Goal: Navigation & Orientation: Find specific page/section

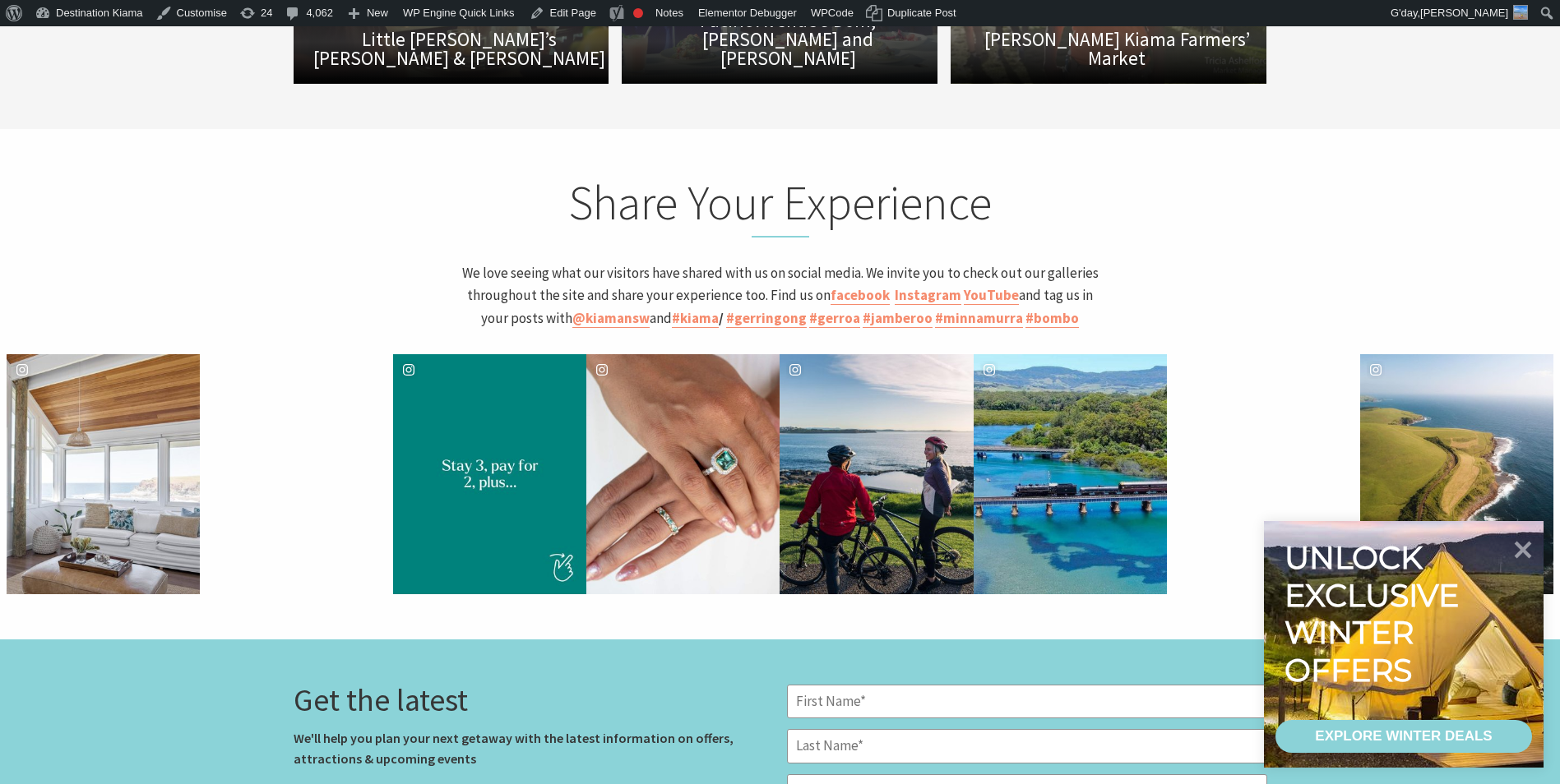
scroll to position [4603, 0]
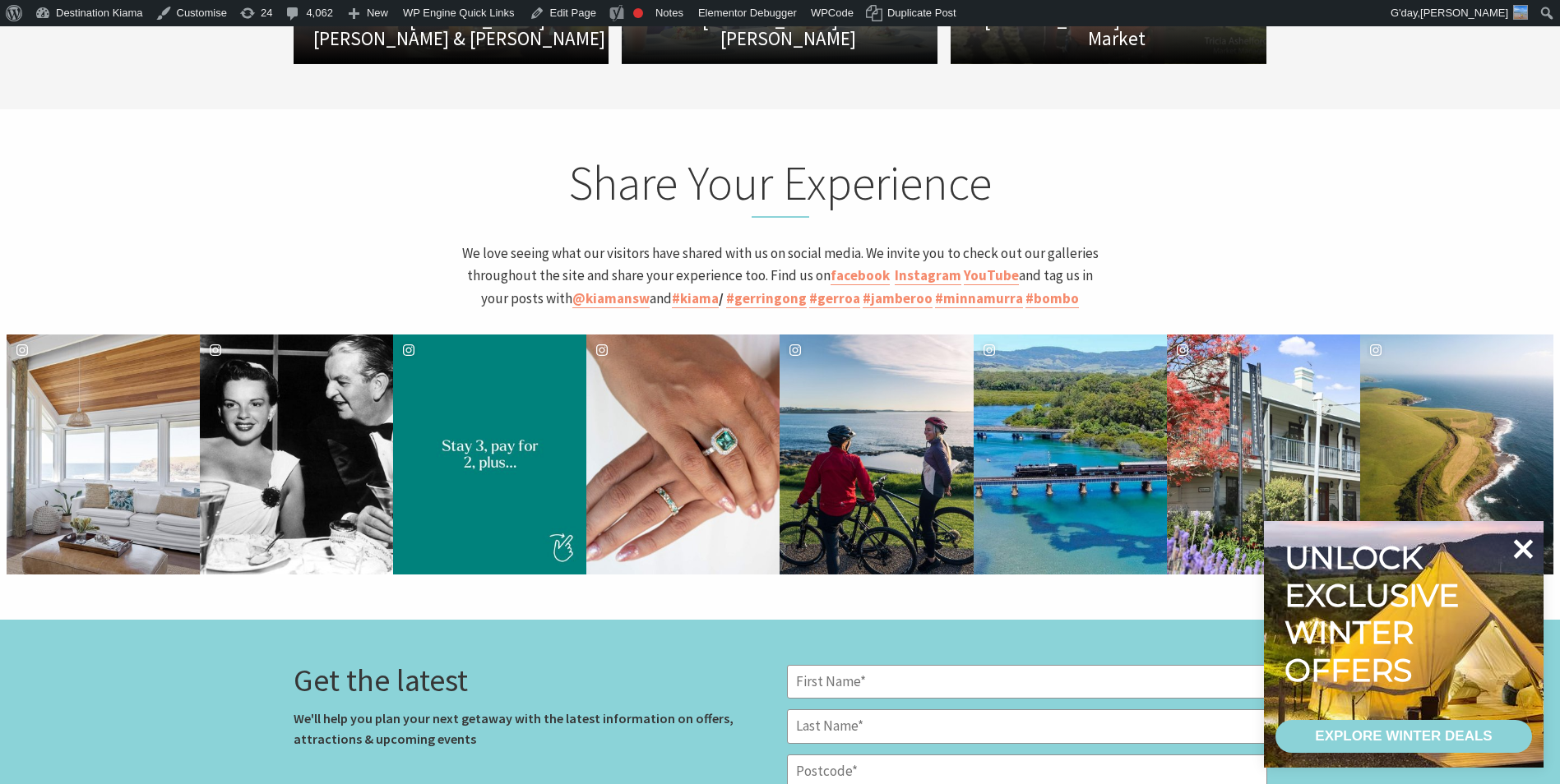
drag, startPoint x: 1521, startPoint y: 553, endPoint x: 1505, endPoint y: 545, distance: 17.9
click at [1522, 554] on icon at bounding box center [1523, 549] width 39 height 39
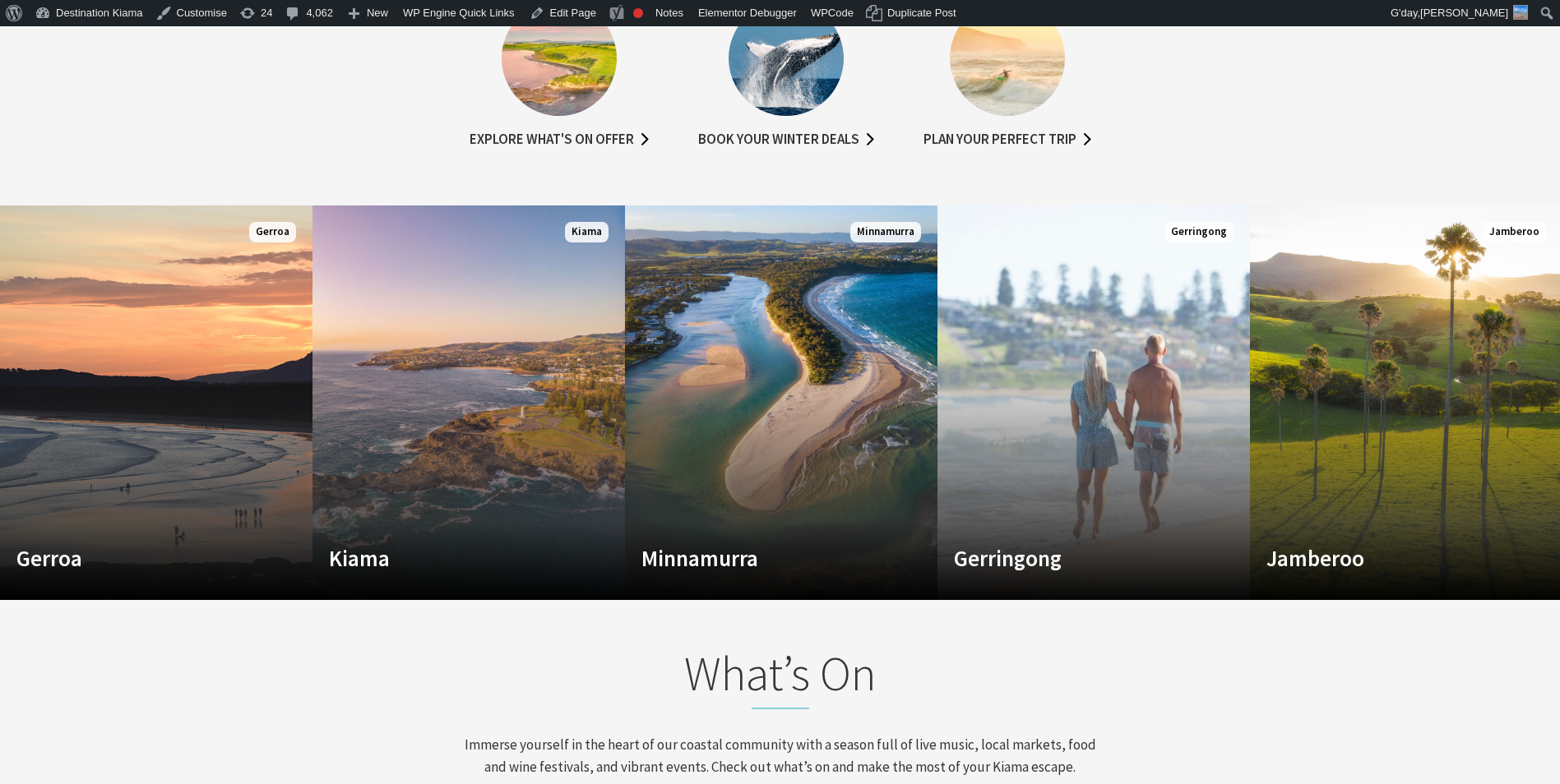
scroll to position [740, 0]
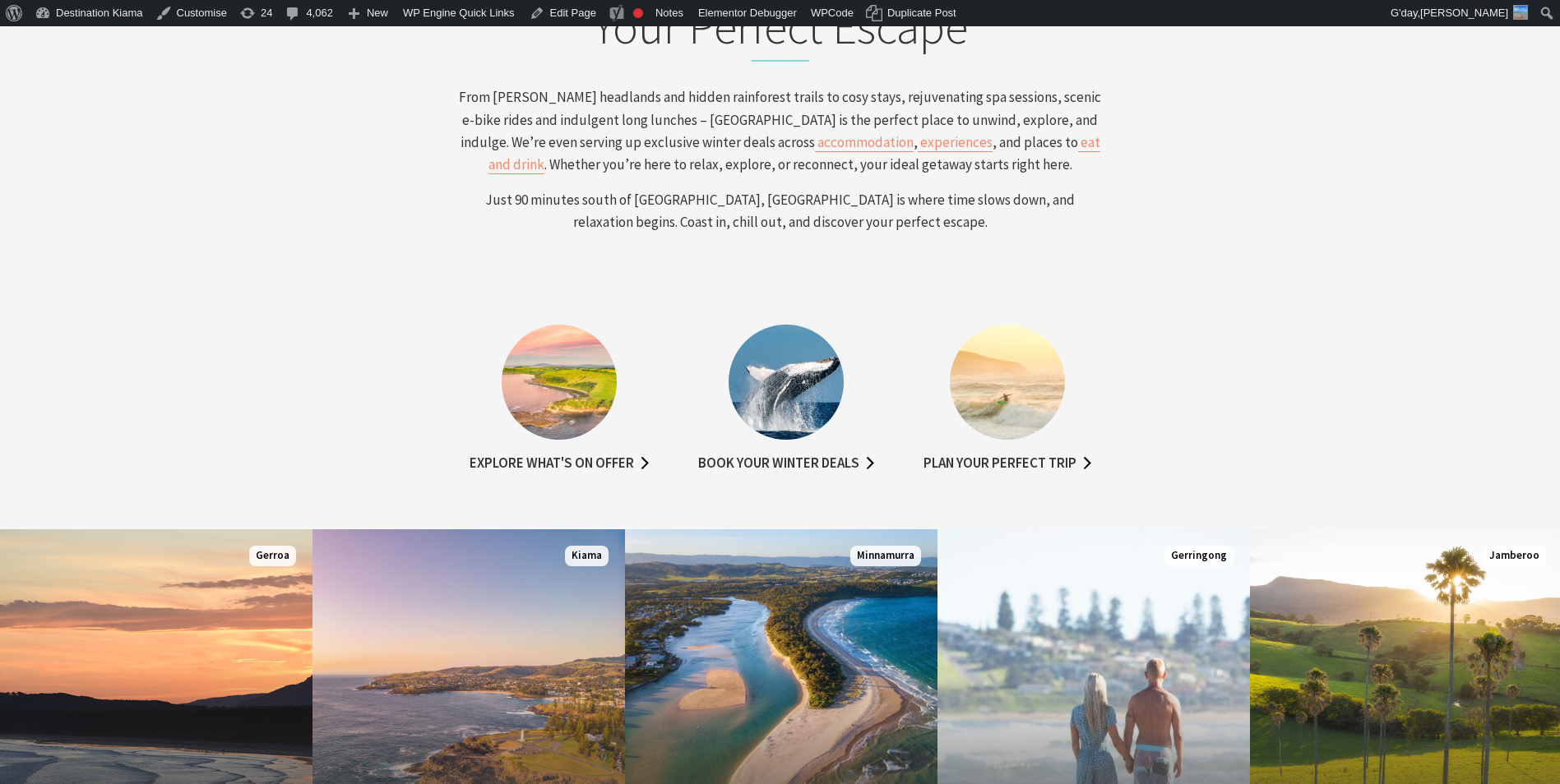
click at [754, 430] on img at bounding box center [786, 382] width 115 height 115
click at [756, 465] on link "Book your winter deals" at bounding box center [786, 464] width 176 height 24
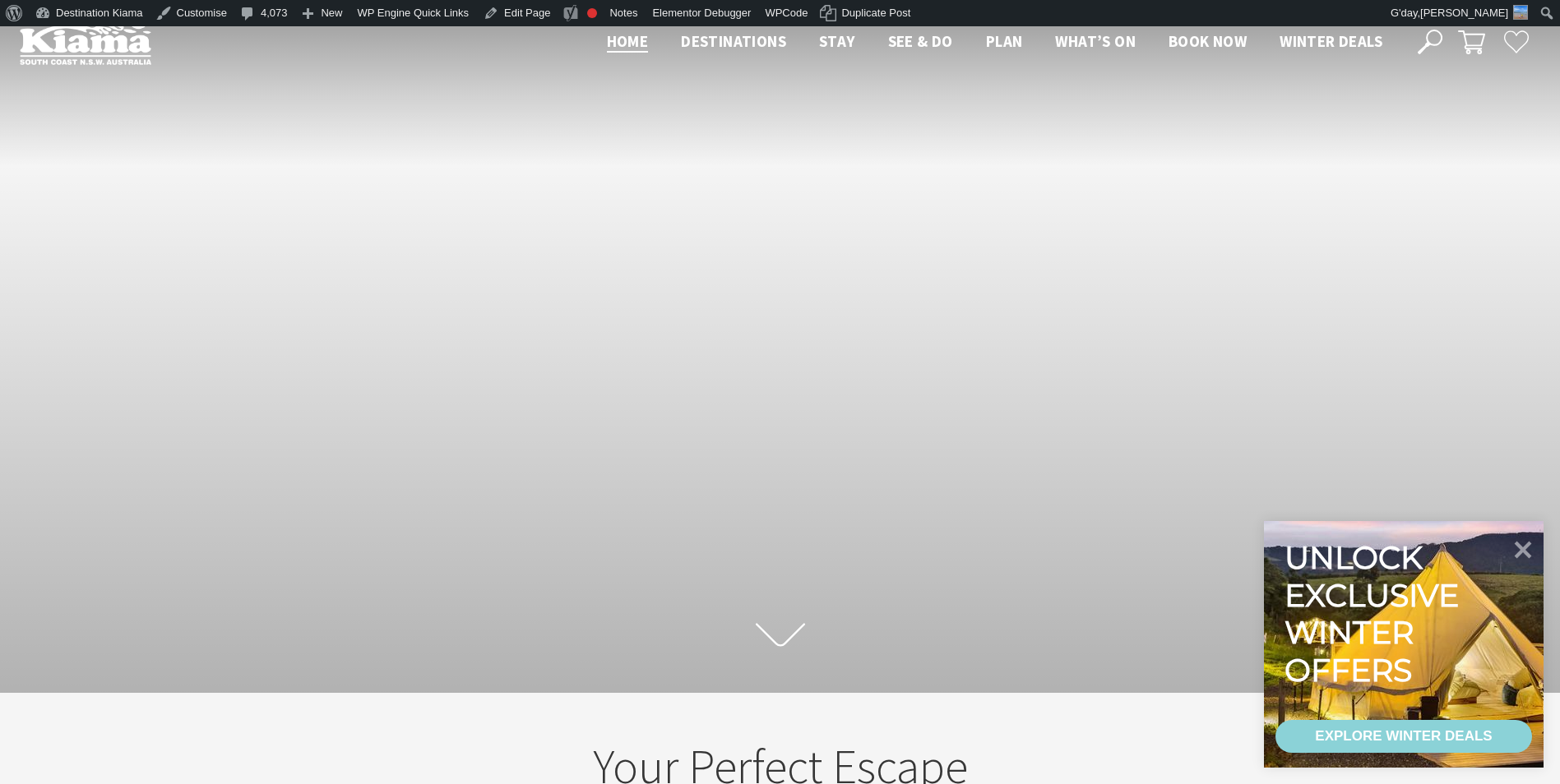
scroll to position [297, 1573]
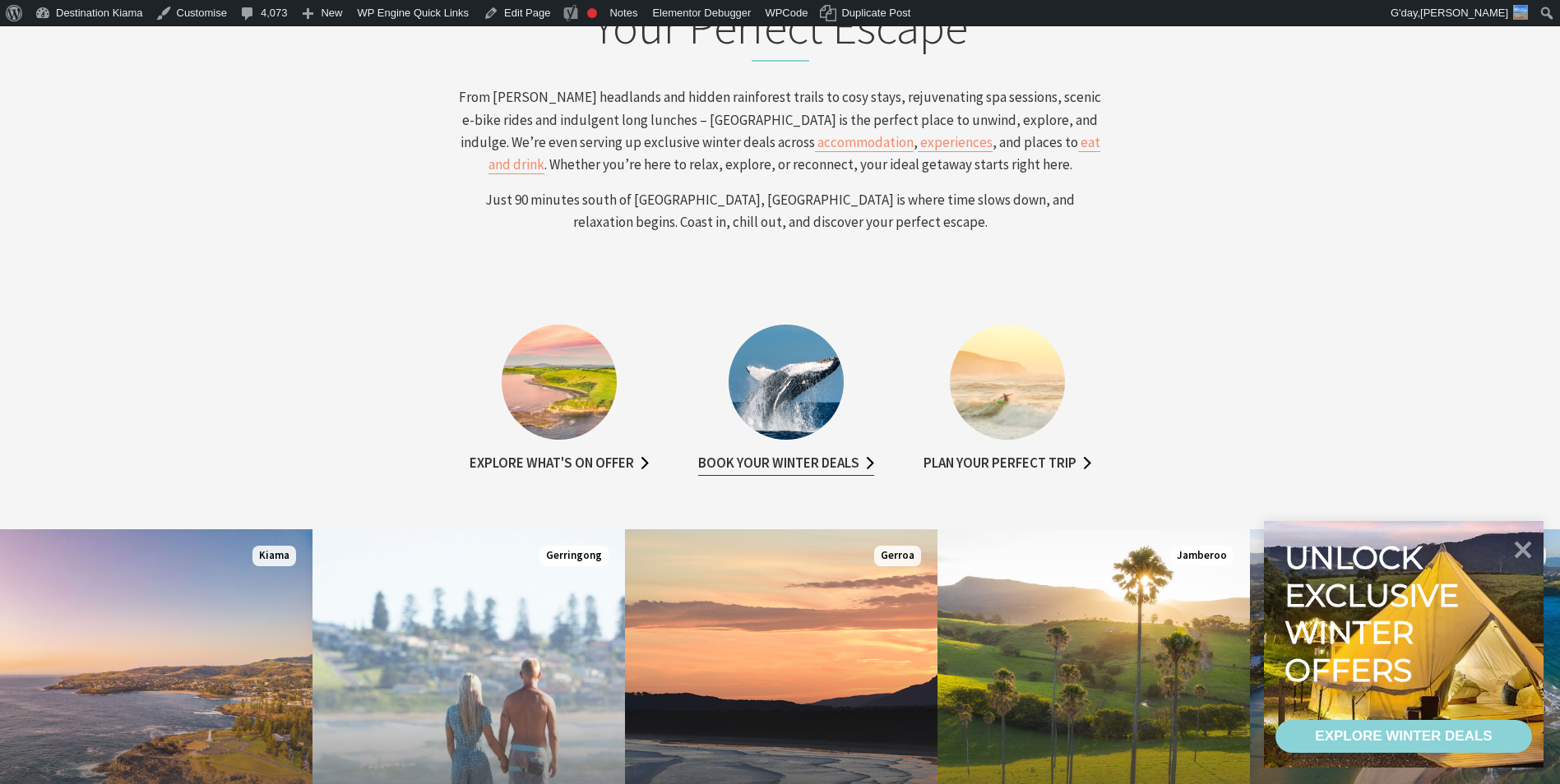
scroll to position [285, 1573]
click at [545, 392] on img at bounding box center [559, 382] width 115 height 115
click at [578, 460] on link "Explore what's on offer" at bounding box center [559, 464] width 179 height 24
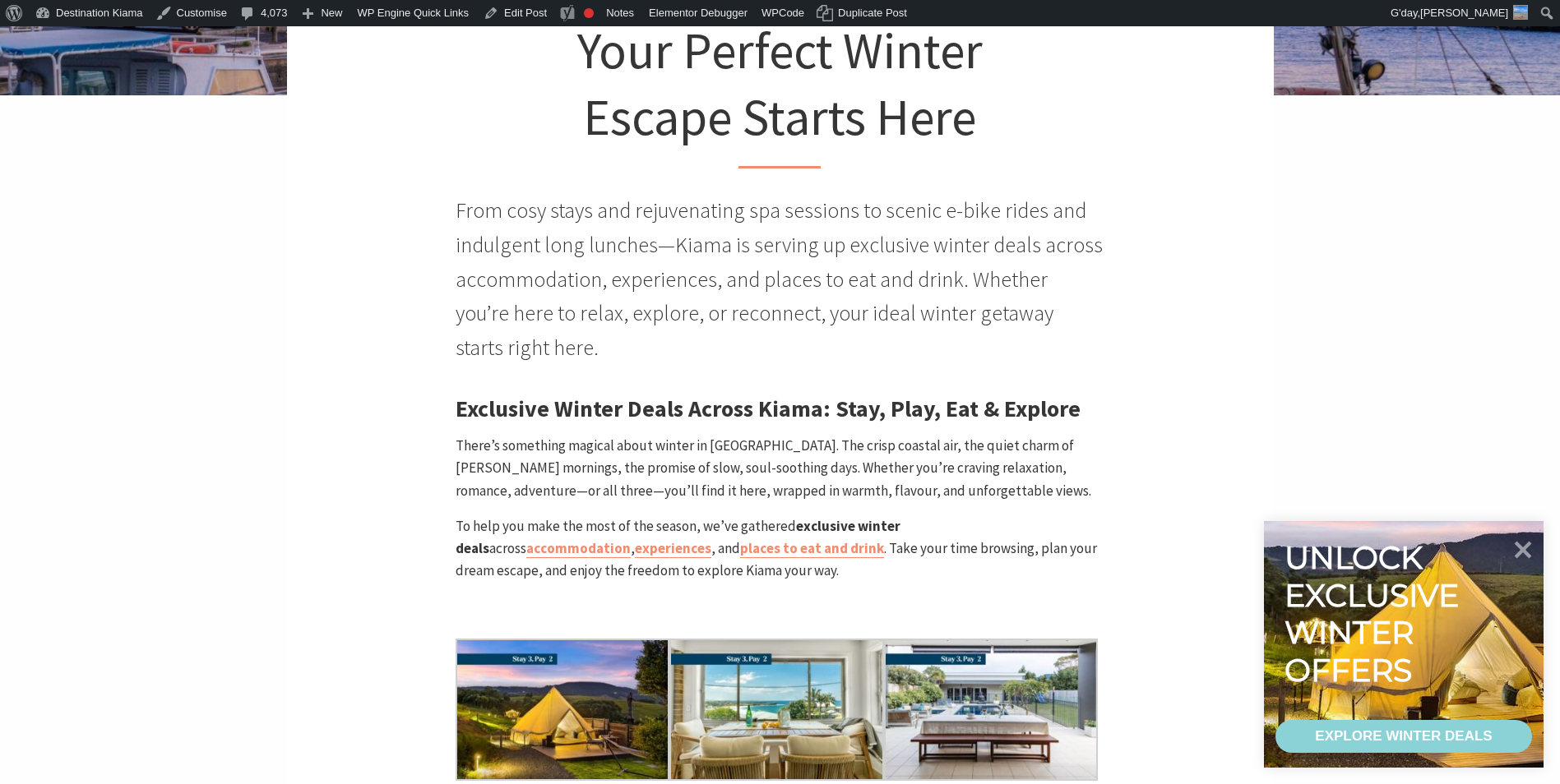
scroll to position [493, 0]
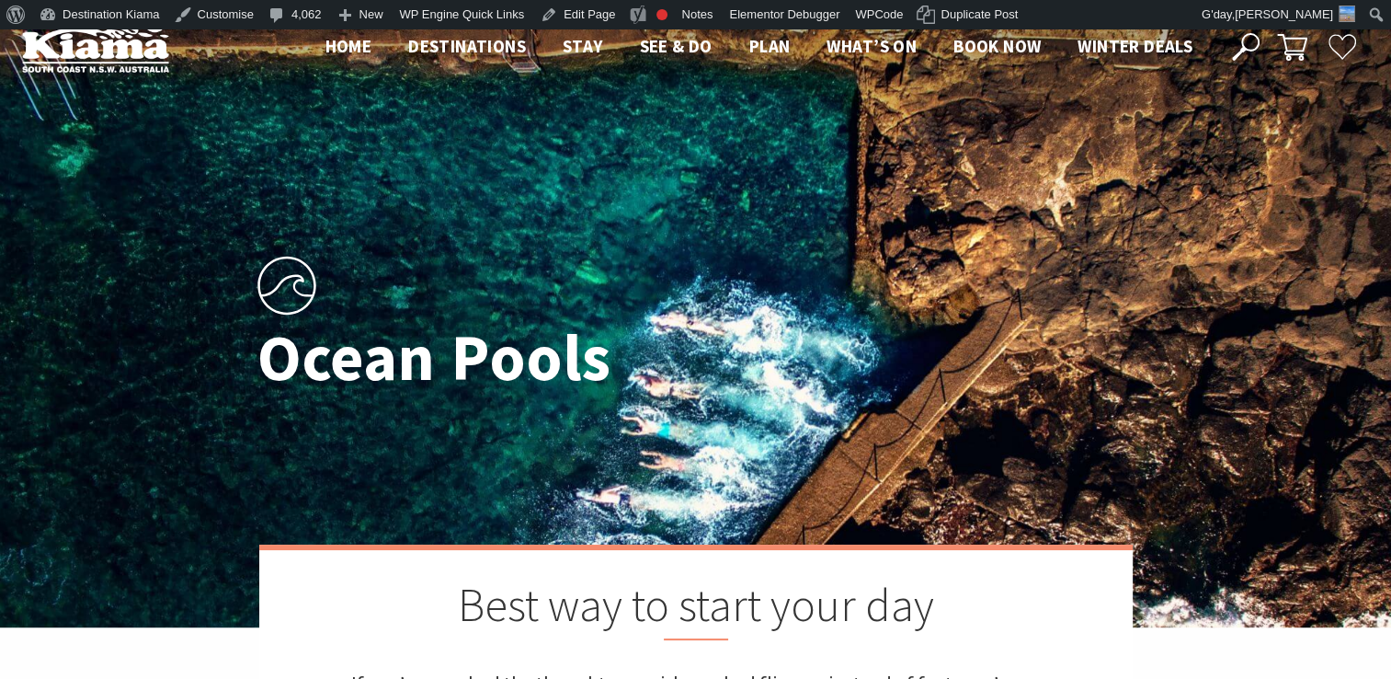
scroll to position [446, 1126]
